Goal: Transaction & Acquisition: Obtain resource

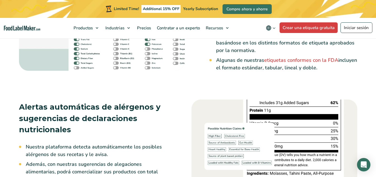
scroll to position [867, 0]
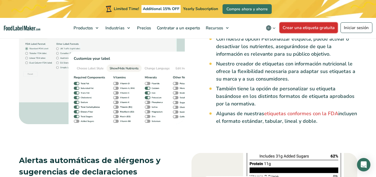
click at [311, 28] on link "Crear una etiqueta gratuita" at bounding box center [309, 27] width 58 height 11
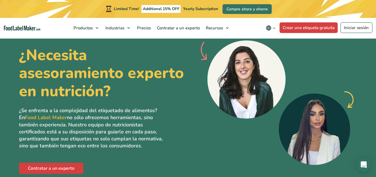
scroll to position [1510, 0]
